Goal: Information Seeking & Learning: Learn about a topic

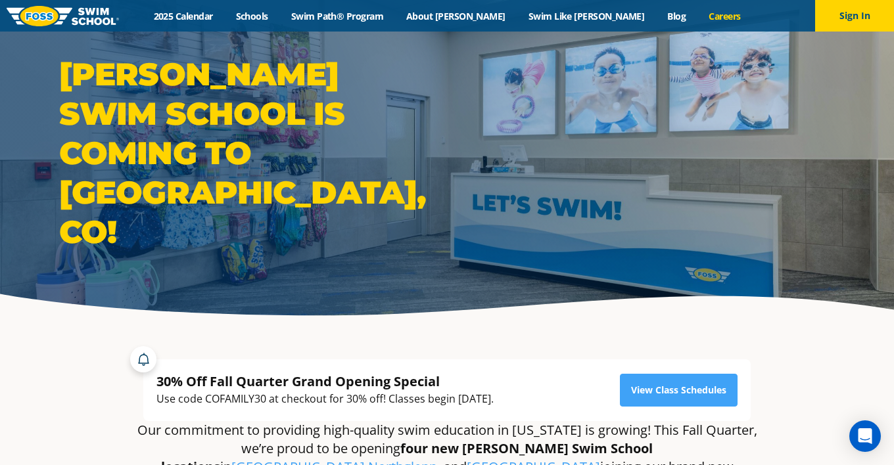
click at [697, 12] on link "Careers" at bounding box center [724, 16] width 55 height 12
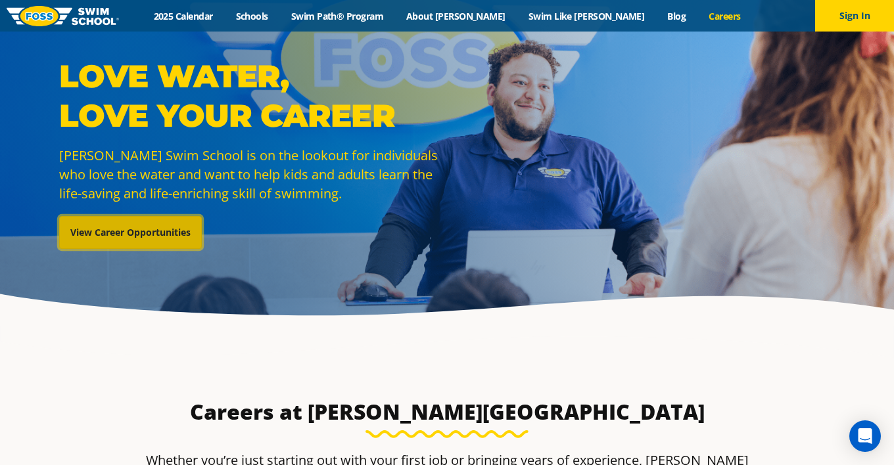
click at [133, 231] on link "View Career Opportunities" at bounding box center [130, 232] width 143 height 33
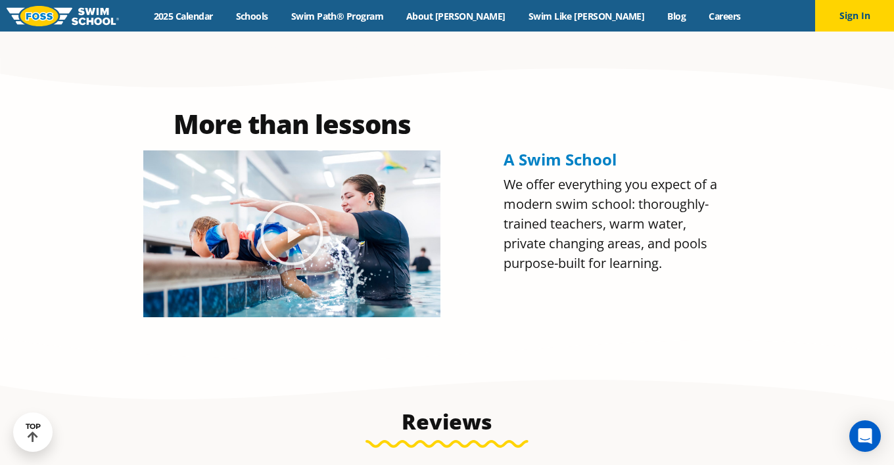
scroll to position [592, 0]
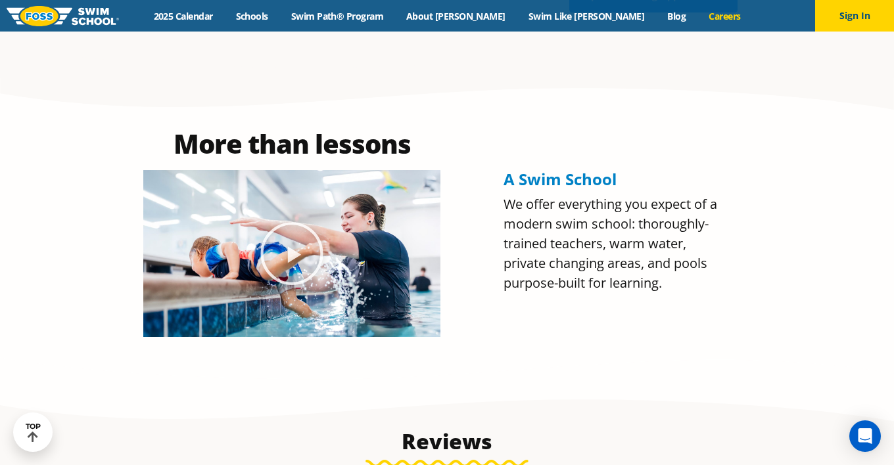
click at [697, 14] on link "Careers" at bounding box center [724, 16] width 55 height 12
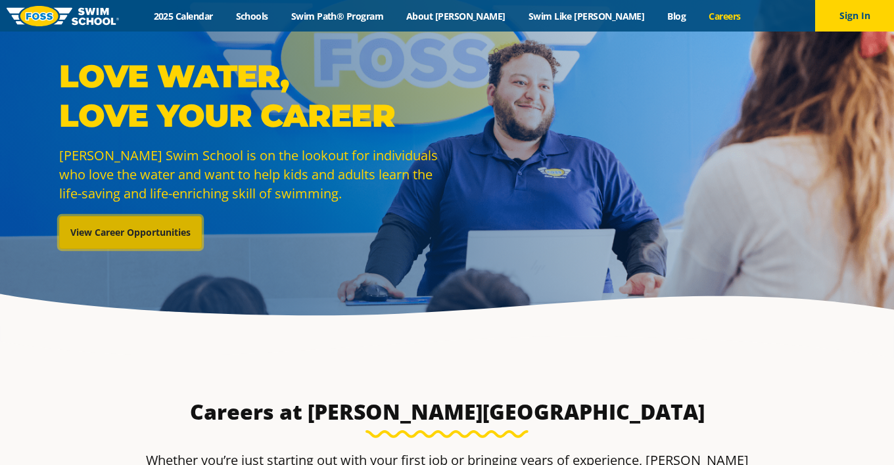
click at [154, 238] on link "View Career Opportunities" at bounding box center [130, 232] width 143 height 33
